Goal: Task Accomplishment & Management: Complete application form

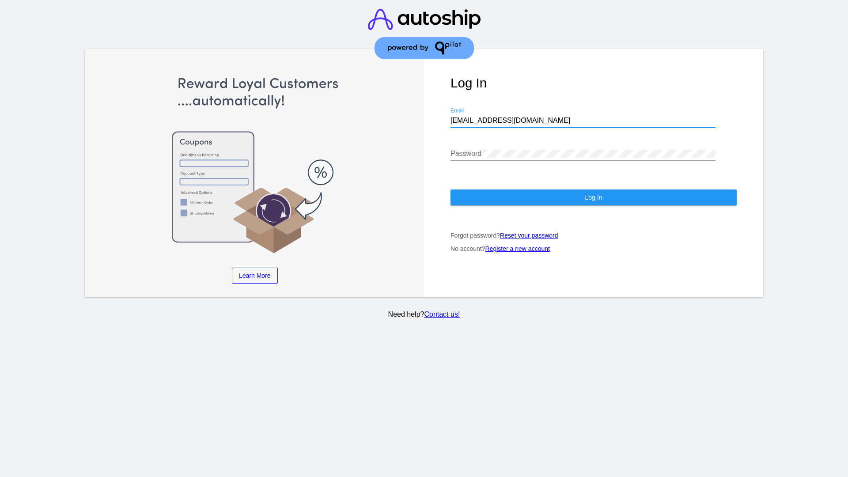
type input "[EMAIL_ADDRESS][DOMAIN_NAME]"
click at [593, 197] on span "Log In" at bounding box center [593, 197] width 17 height 7
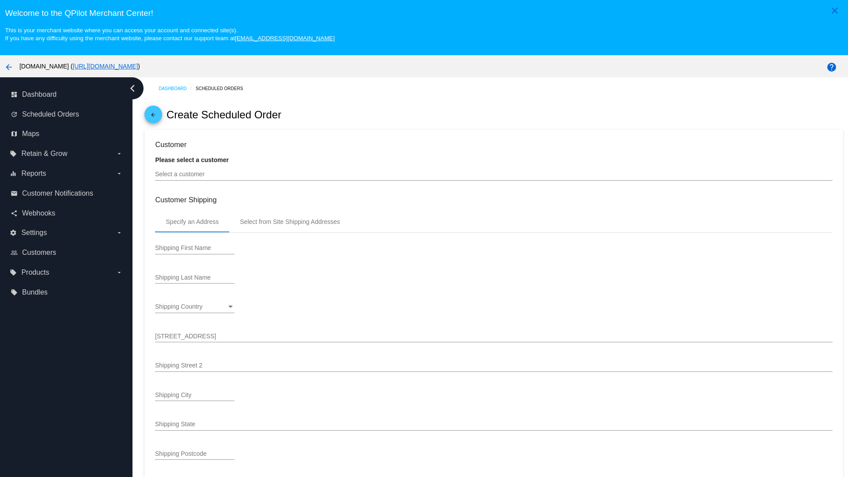
click at [494, 174] on input "Select a customer" at bounding box center [493, 174] width 677 height 7
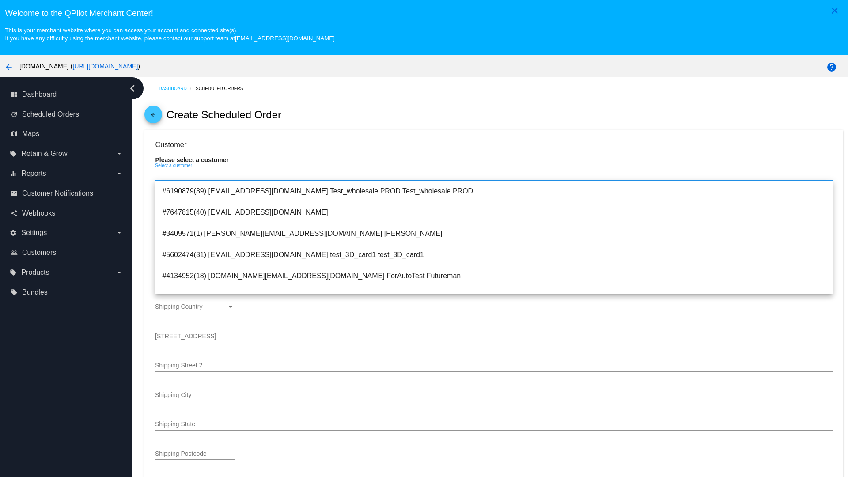
scroll to position [336, 0]
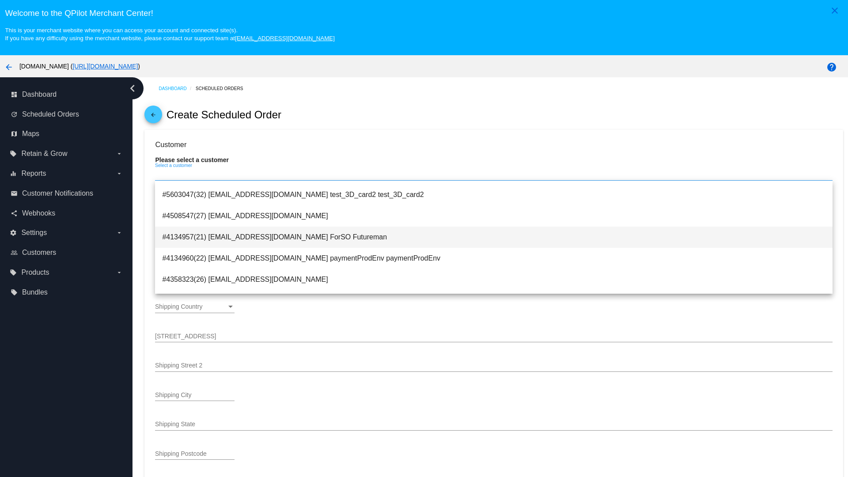
click at [494, 237] on span "#4134957(21) [EMAIL_ADDRESS][DOMAIN_NAME] ForSO Futureman" at bounding box center [493, 237] width 663 height 21
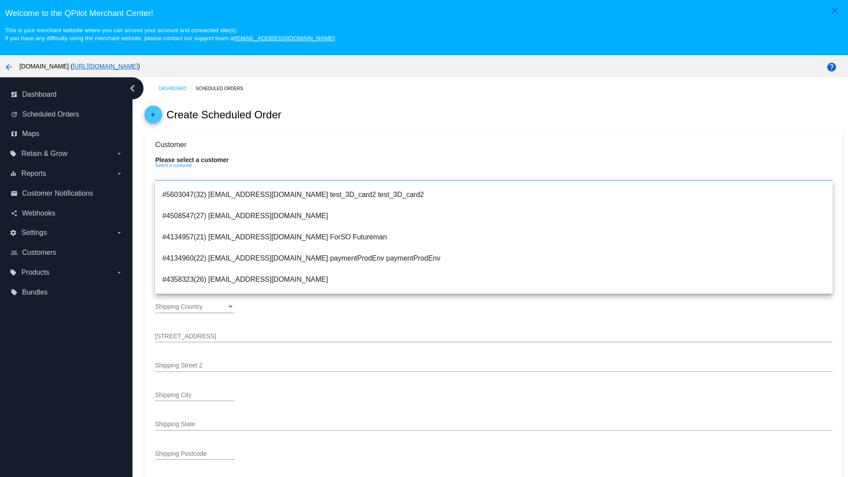
type input "ForSO"
type input "Futureman"
type input "[STREET_ADDRESS]"
type input "[GEOGRAPHIC_DATA][PERSON_NAME]"
type input "95131"
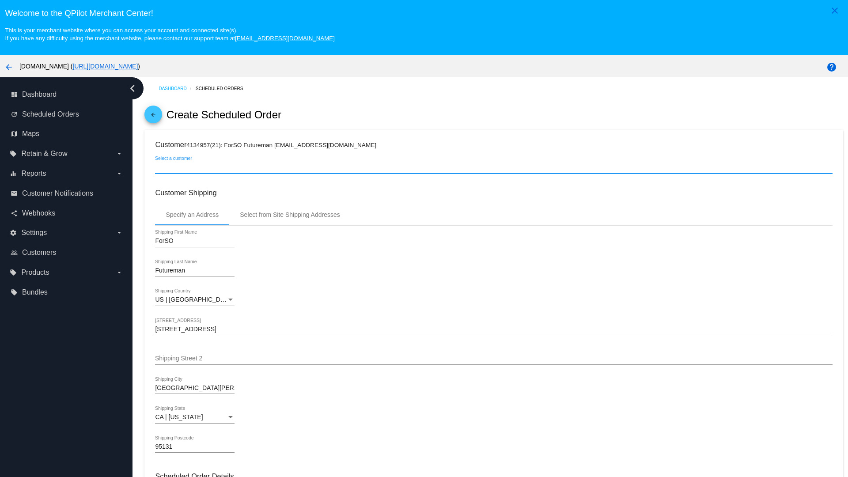
scroll to position [313, 0]
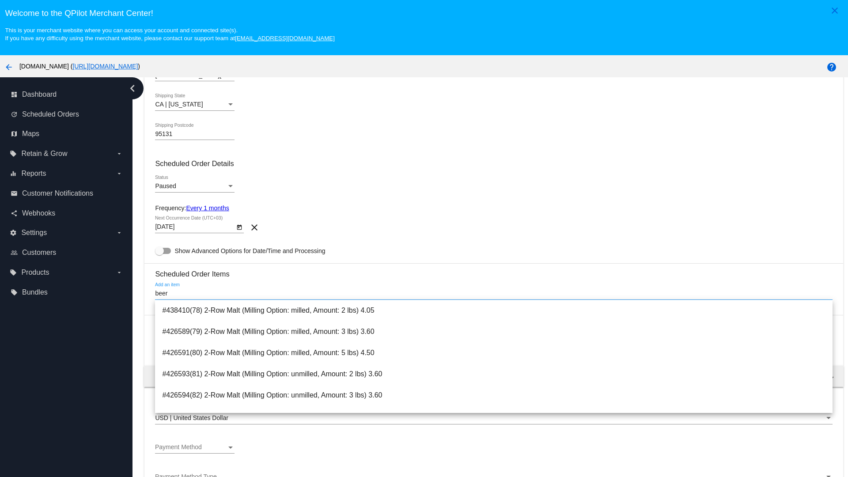
type input "beer"
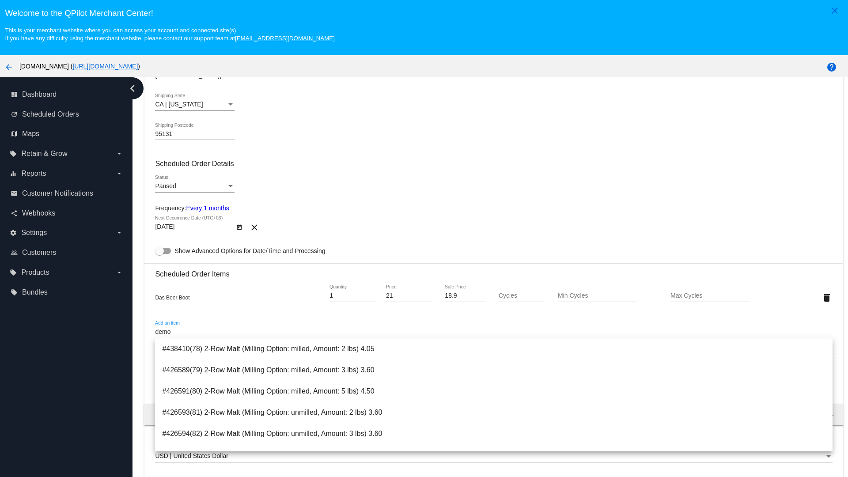
type input "demo"
